Goal: Task Accomplishment & Management: Manage account settings

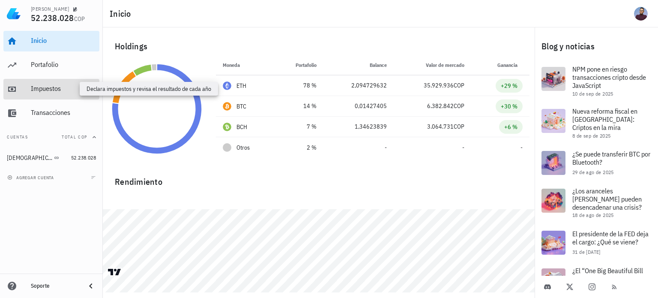
click at [43, 89] on div "Impuestos" at bounding box center [63, 88] width 65 height 8
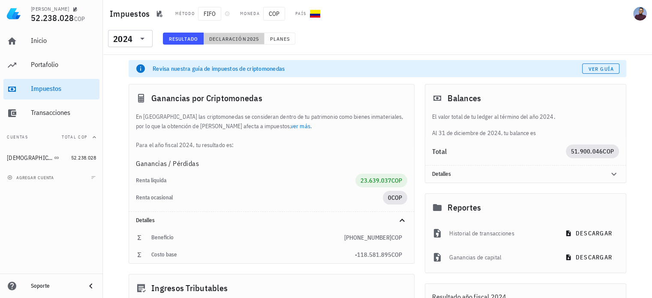
click at [238, 38] on span "Declaración" at bounding box center [228, 39] width 38 height 6
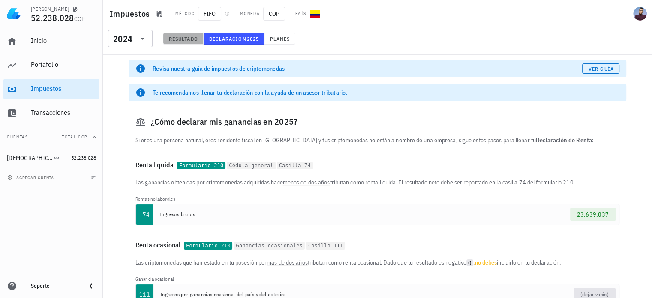
click at [193, 43] on button "Resultado" at bounding box center [183, 39] width 41 height 12
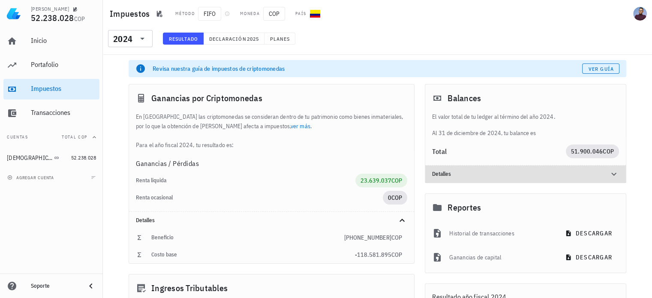
click at [610, 171] on icon at bounding box center [613, 174] width 10 height 10
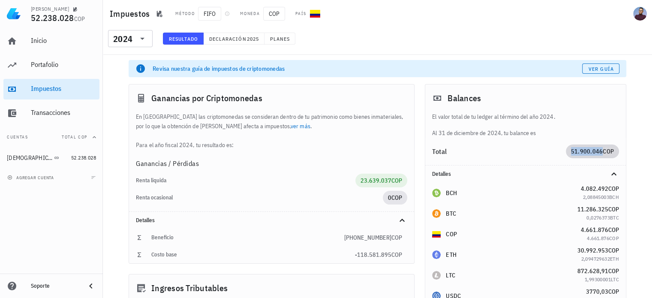
click at [595, 152] on div "[PERSON_NAME] 52.238.028 COP Inicio [GEOGRAPHIC_DATA] Impuestos [GEOGRAPHIC_DAT…" at bounding box center [326, 276] width 652 height 552
click at [230, 34] on button "Declaración 2025" at bounding box center [233, 39] width 61 height 12
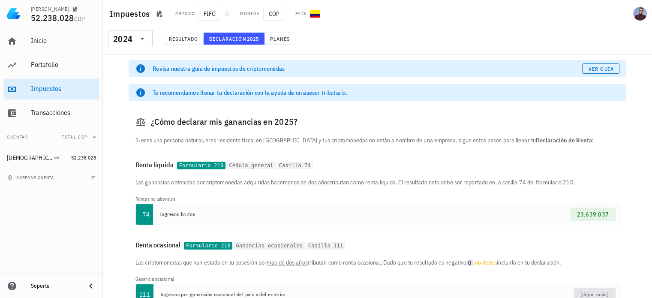
click at [191, 165] on code "Formulario 210" at bounding box center [201, 165] width 48 height 8
click at [64, 109] on div "Transacciones" at bounding box center [63, 112] width 65 height 8
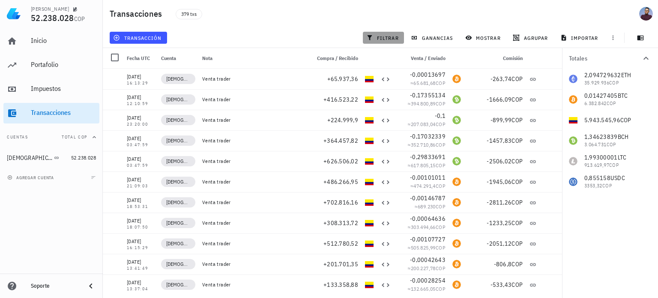
click at [397, 38] on span "filtrar" at bounding box center [383, 37] width 31 height 7
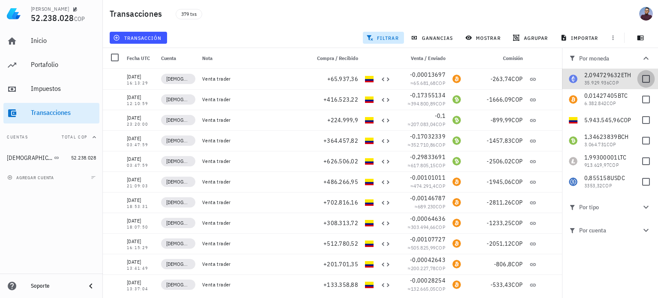
click at [647, 76] on div at bounding box center [646, 79] width 15 height 15
checkbox input "true"
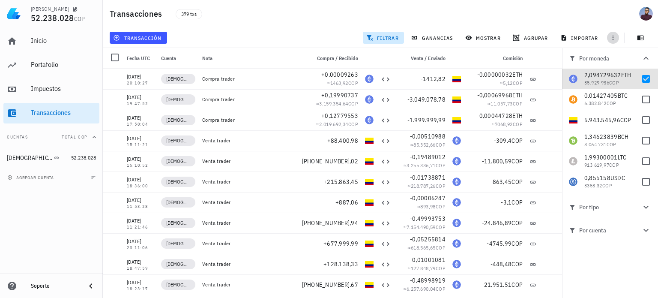
click at [612, 36] on icon "button" at bounding box center [613, 37] width 7 height 7
click at [476, 39] on span "mostrar" at bounding box center [484, 37] width 34 height 7
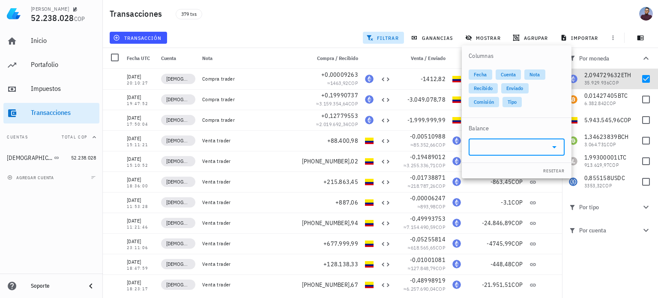
click at [529, 151] on input "text" at bounding box center [510, 147] width 72 height 14
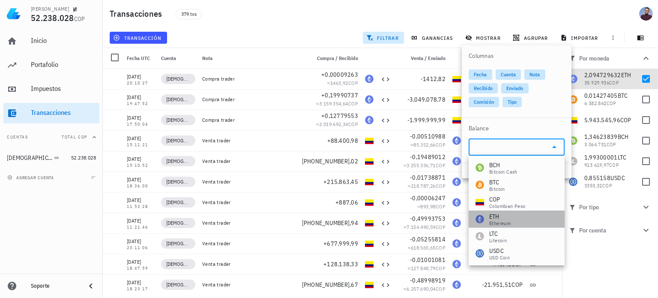
click at [520, 212] on div "ETH Ethereum" at bounding box center [517, 218] width 96 height 17
type input "ETH"
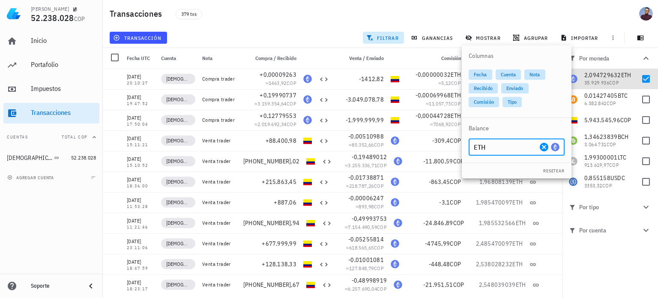
click at [254, 43] on div "transacción filtrar ganancias mostrar agrupar importar" at bounding box center [380, 37] width 545 height 21
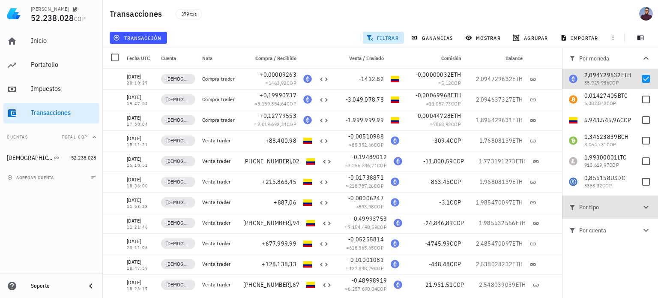
click at [643, 207] on icon "button" at bounding box center [646, 207] width 10 height 10
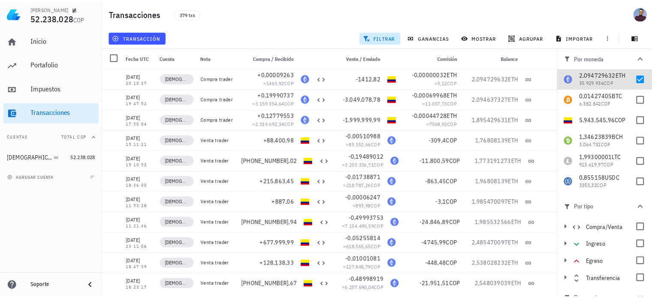
scroll to position [12, 0]
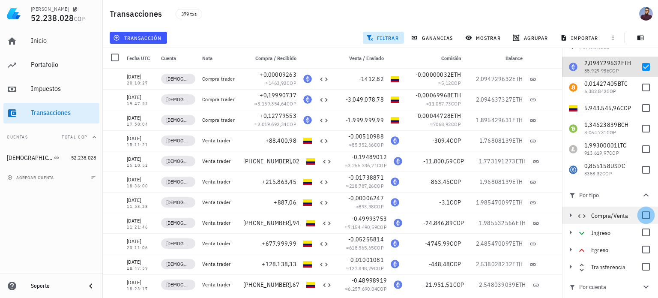
click at [639, 215] on div at bounding box center [646, 215] width 15 height 15
click at [639, 235] on div at bounding box center [646, 232] width 15 height 15
click at [639, 217] on div at bounding box center [646, 215] width 15 height 15
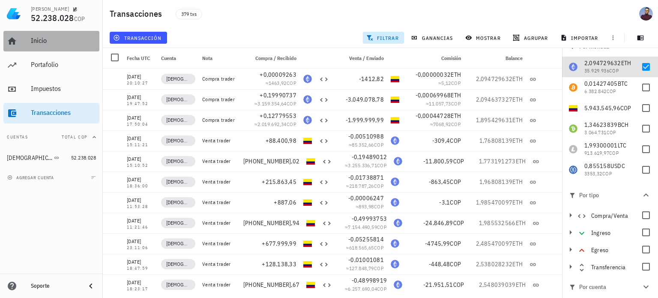
click at [50, 46] on div "Inicio" at bounding box center [63, 40] width 65 height 19
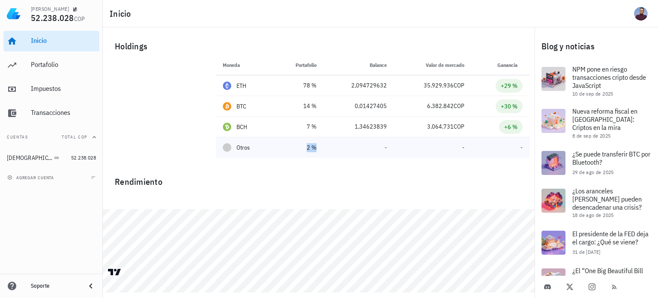
click at [296, 144] on div "2 %" at bounding box center [299, 147] width 36 height 9
click at [327, 122] on td "1,34623839" at bounding box center [358, 127] width 70 height 21
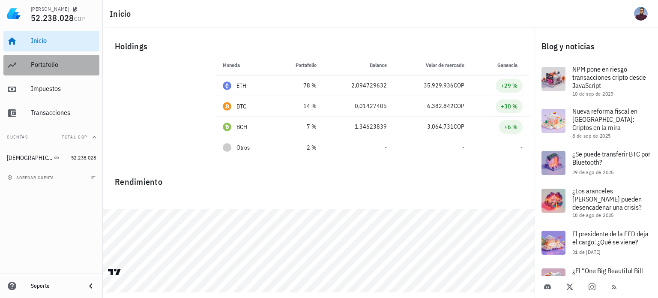
click at [29, 66] on link "Portafolio" at bounding box center [51, 65] width 96 height 21
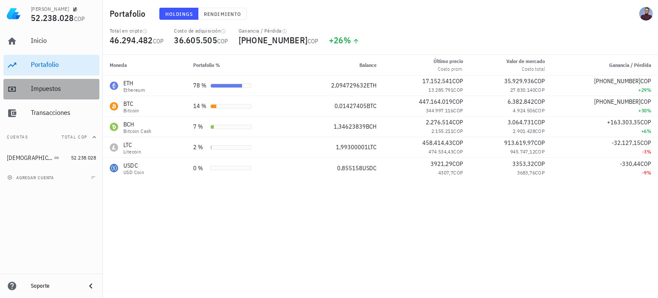
click at [50, 90] on div "Impuestos" at bounding box center [63, 88] width 65 height 8
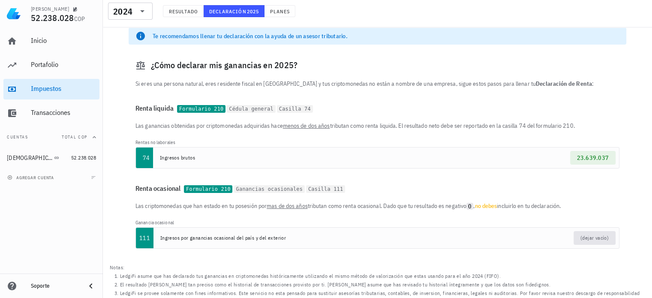
scroll to position [67, 0]
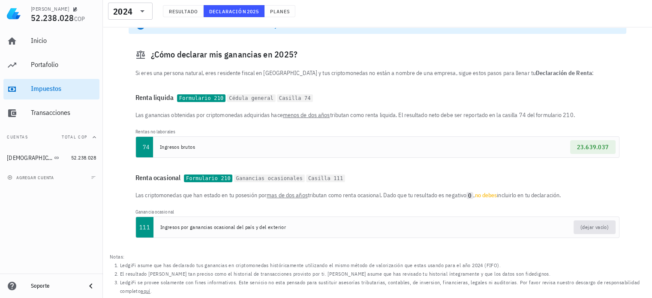
click at [204, 96] on code "Formulario 210" at bounding box center [201, 98] width 48 height 8
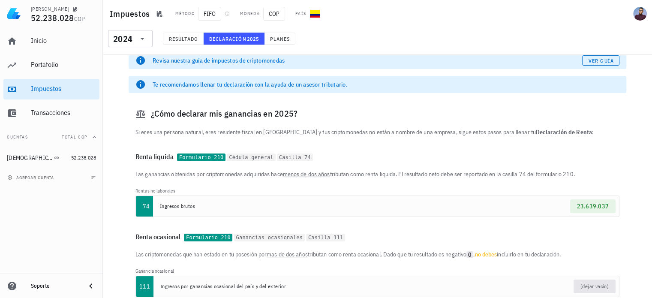
scroll to position [0, 0]
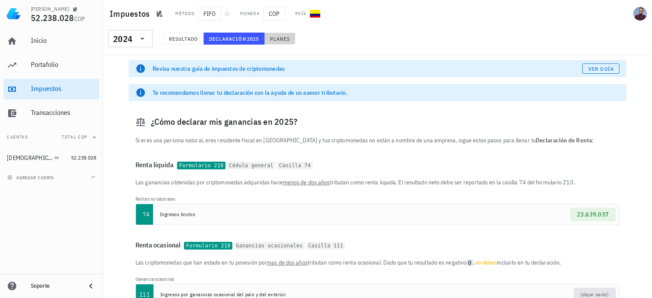
click at [268, 39] on button "Planes" at bounding box center [279, 39] width 31 height 12
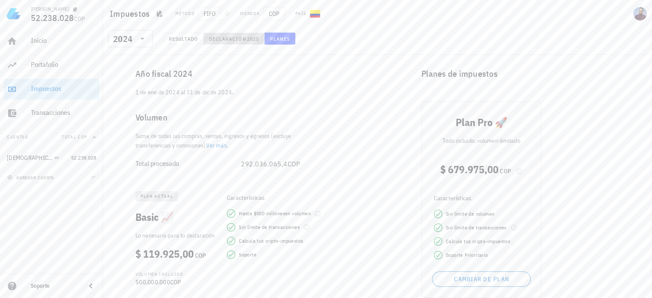
click at [241, 39] on span "Declaración" at bounding box center [228, 39] width 38 height 6
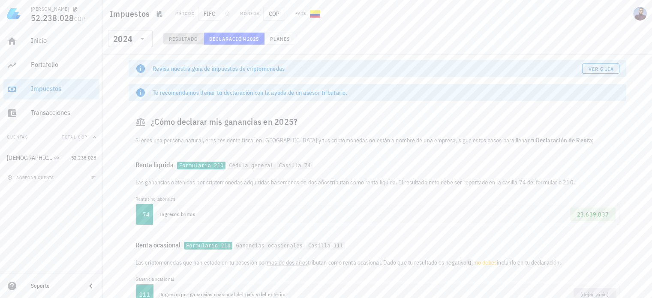
click at [190, 43] on button "Resultado" at bounding box center [183, 39] width 41 height 12
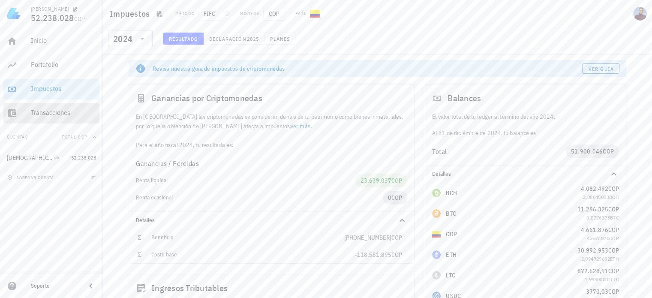
click at [78, 105] on div "Transacciones" at bounding box center [63, 112] width 65 height 19
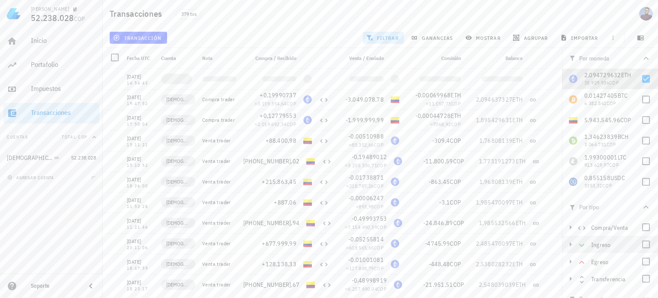
scroll to position [12, 0]
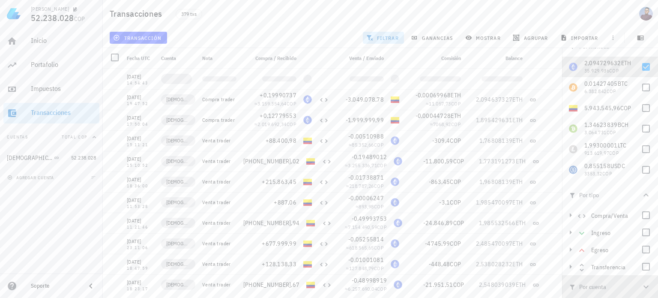
click at [641, 287] on icon "button" at bounding box center [646, 286] width 10 height 10
click at [641, 286] on icon "button" at bounding box center [646, 286] width 10 height 10
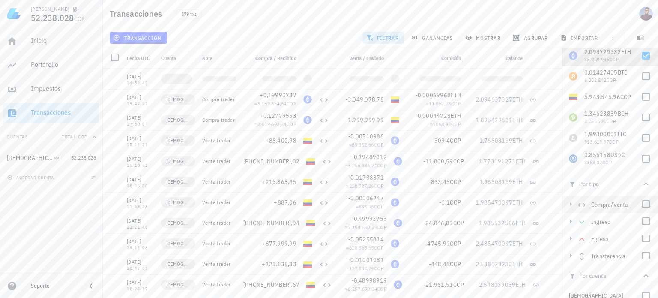
scroll to position [33, 0]
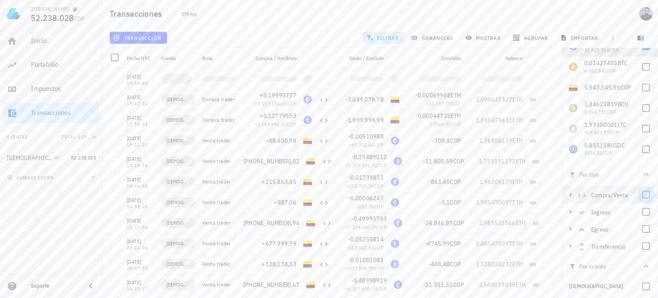
click at [641, 195] on div at bounding box center [646, 194] width 15 height 15
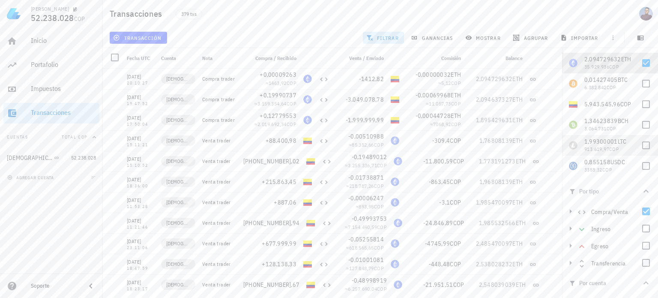
scroll to position [0, 0]
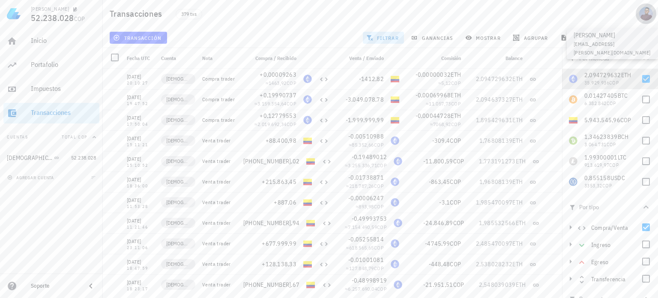
click at [652, 18] on div "avatar" at bounding box center [646, 14] width 14 height 14
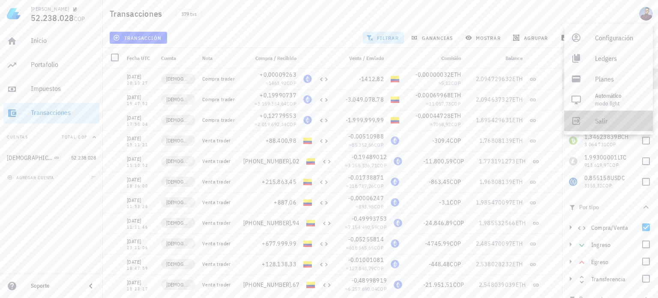
click at [619, 125] on div "Salir" at bounding box center [620, 120] width 51 height 17
